Goal: Check status: Check status

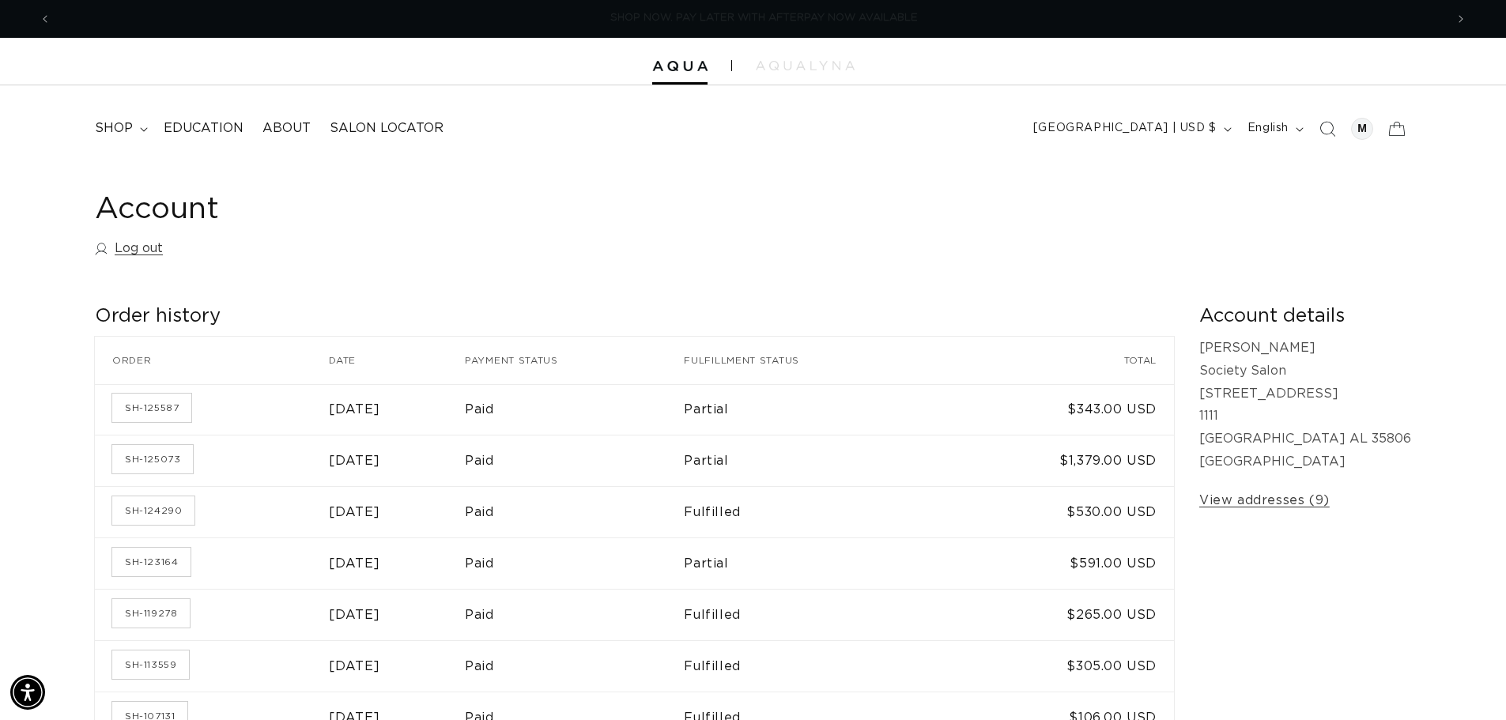
scroll to position [0, 2787]
click at [131, 413] on link "SH-125587" at bounding box center [151, 408] width 79 height 28
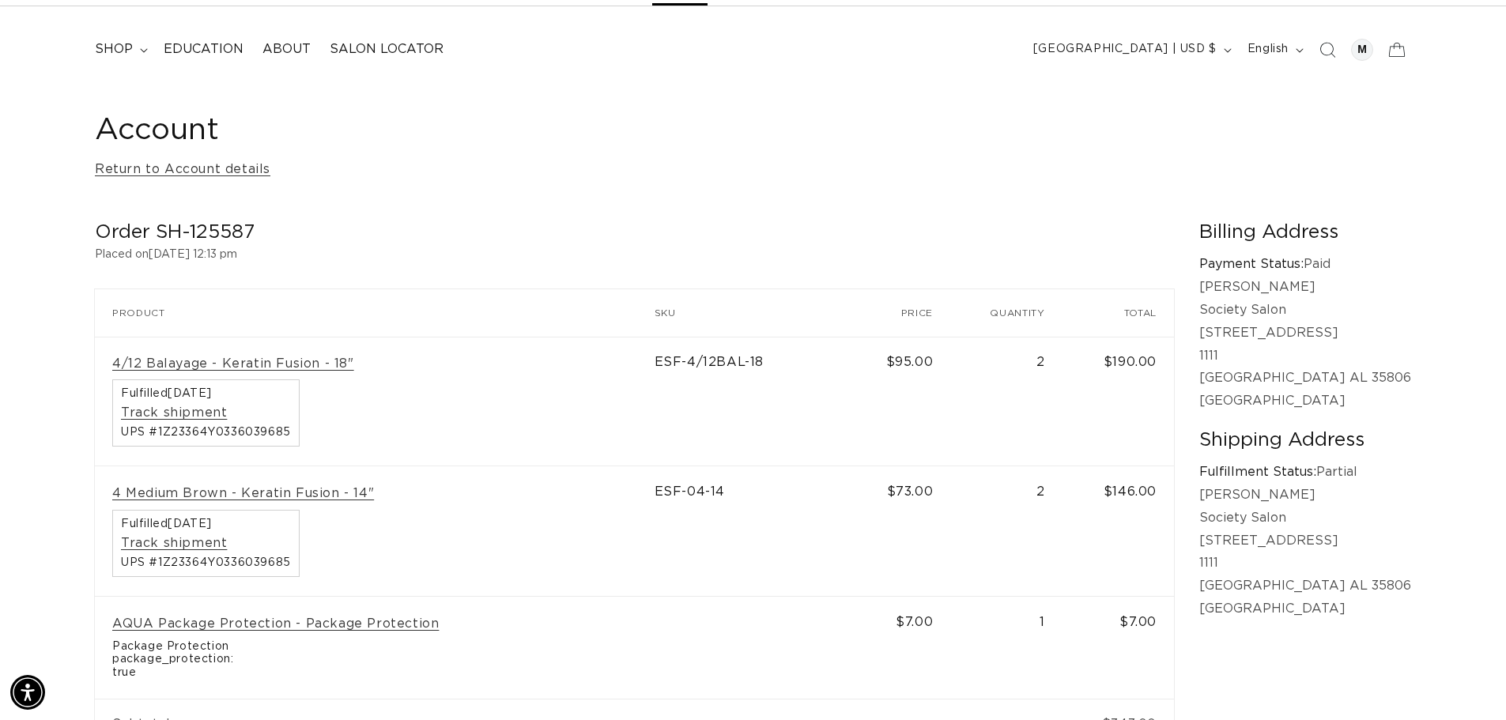
scroll to position [0, 1394]
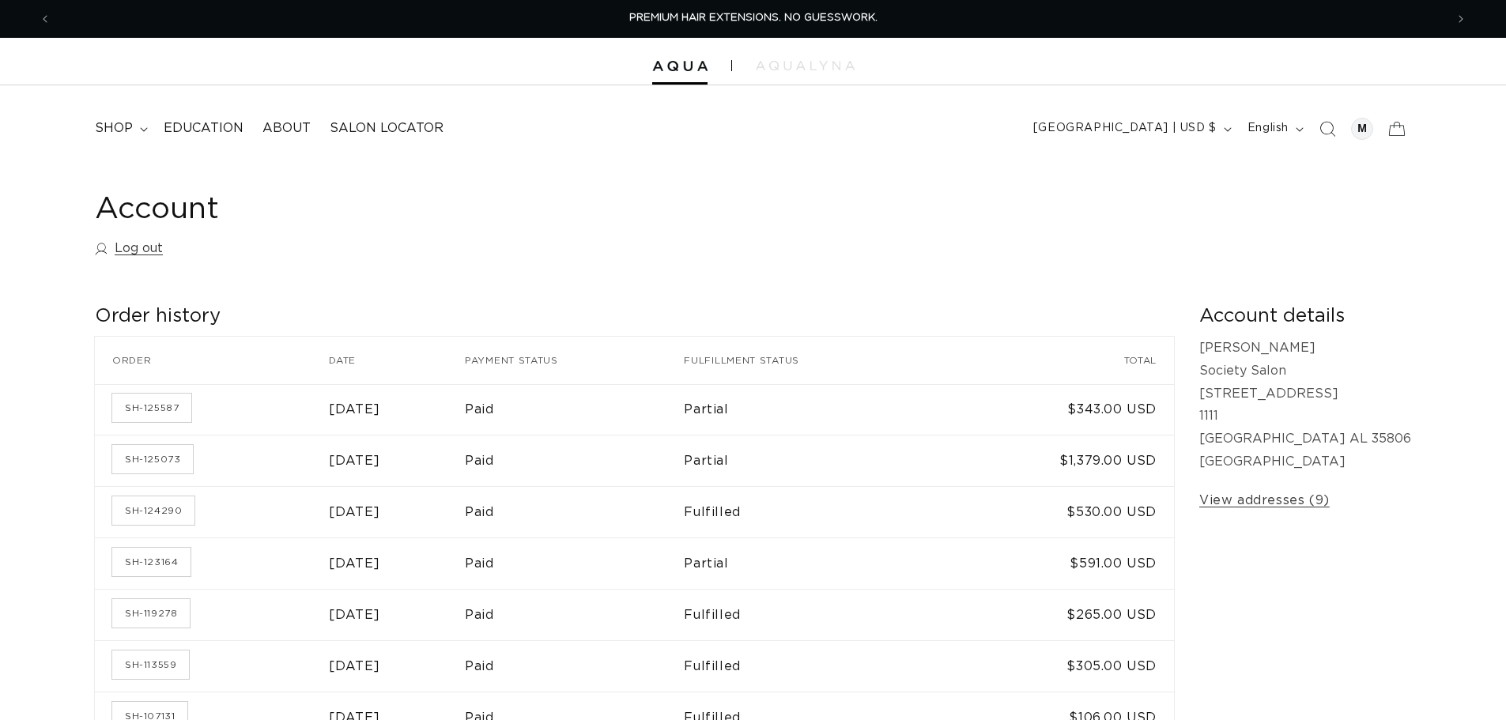
click at [161, 436] on td "SH-125073" at bounding box center [212, 409] width 234 height 51
click at [160, 459] on link "SH-125073" at bounding box center [152, 459] width 81 height 28
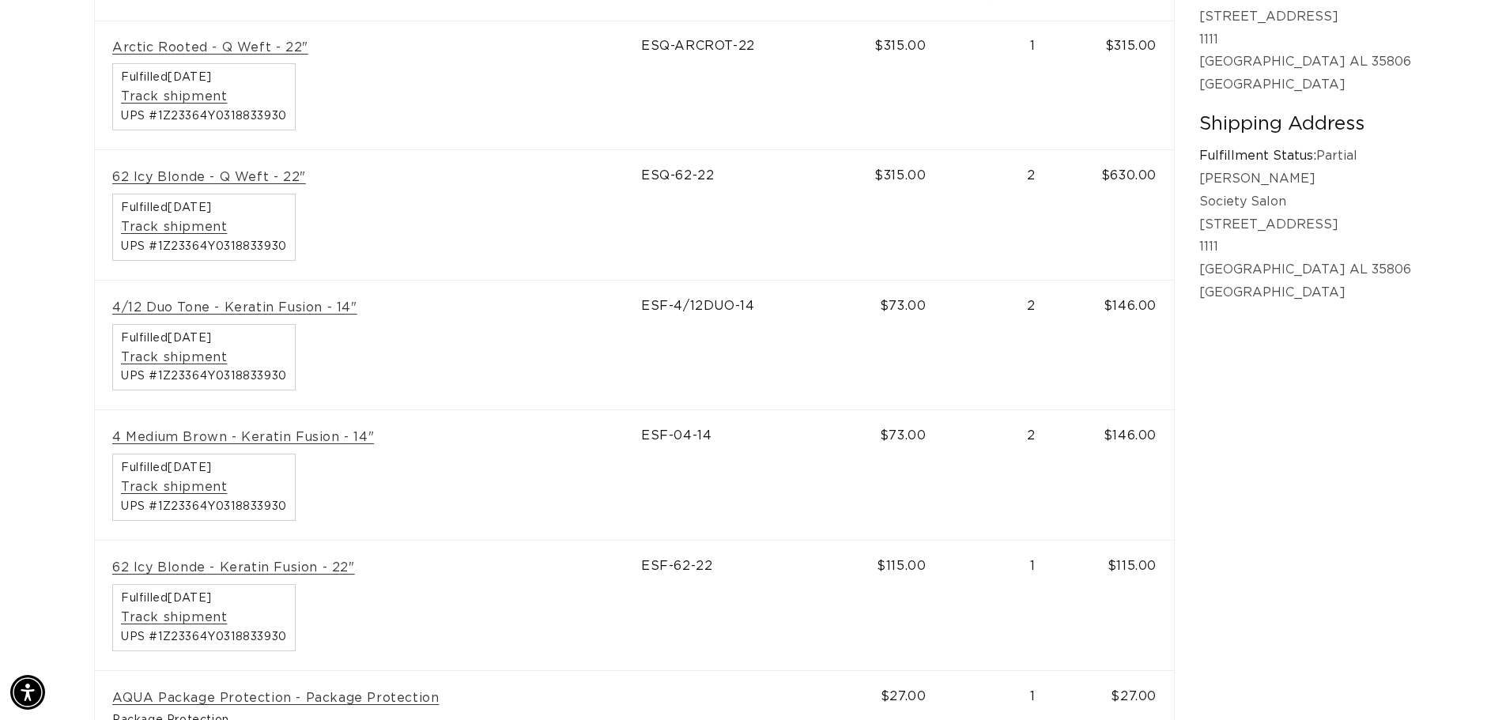
scroll to position [0, 1394]
